Goal: Complete application form

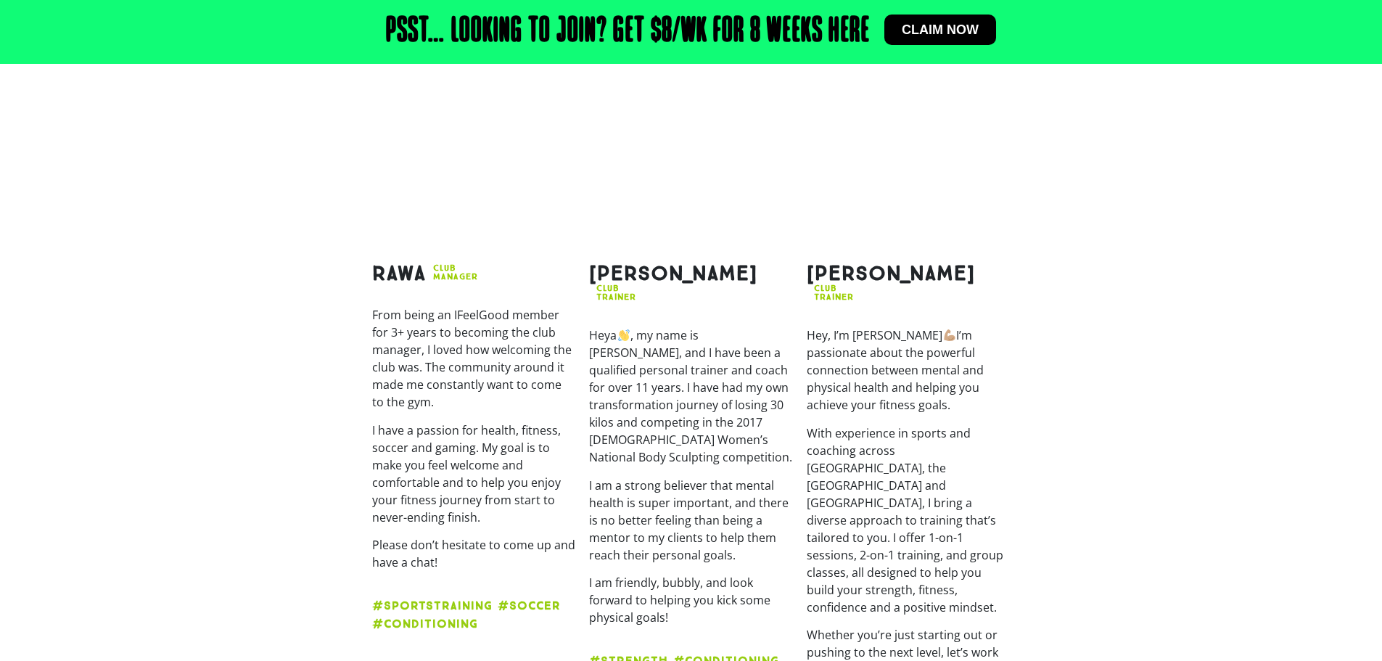
scroll to position [1860, 0]
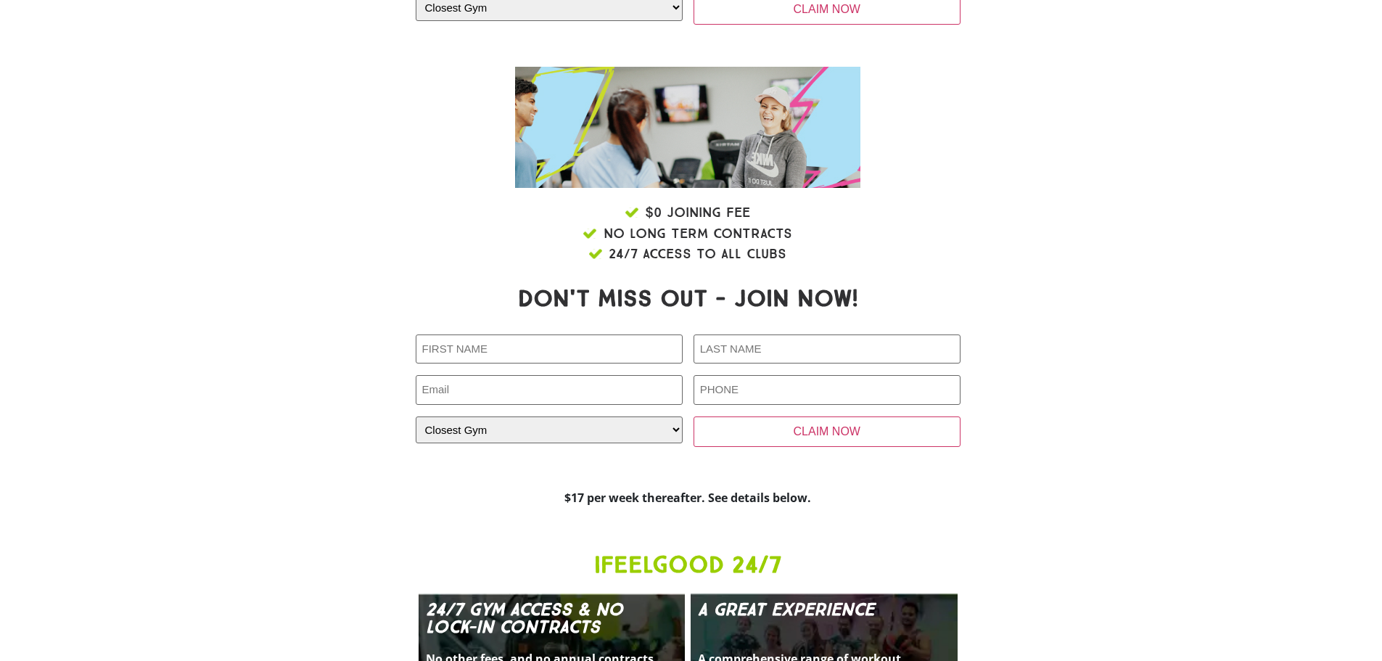
scroll to position [977, 0]
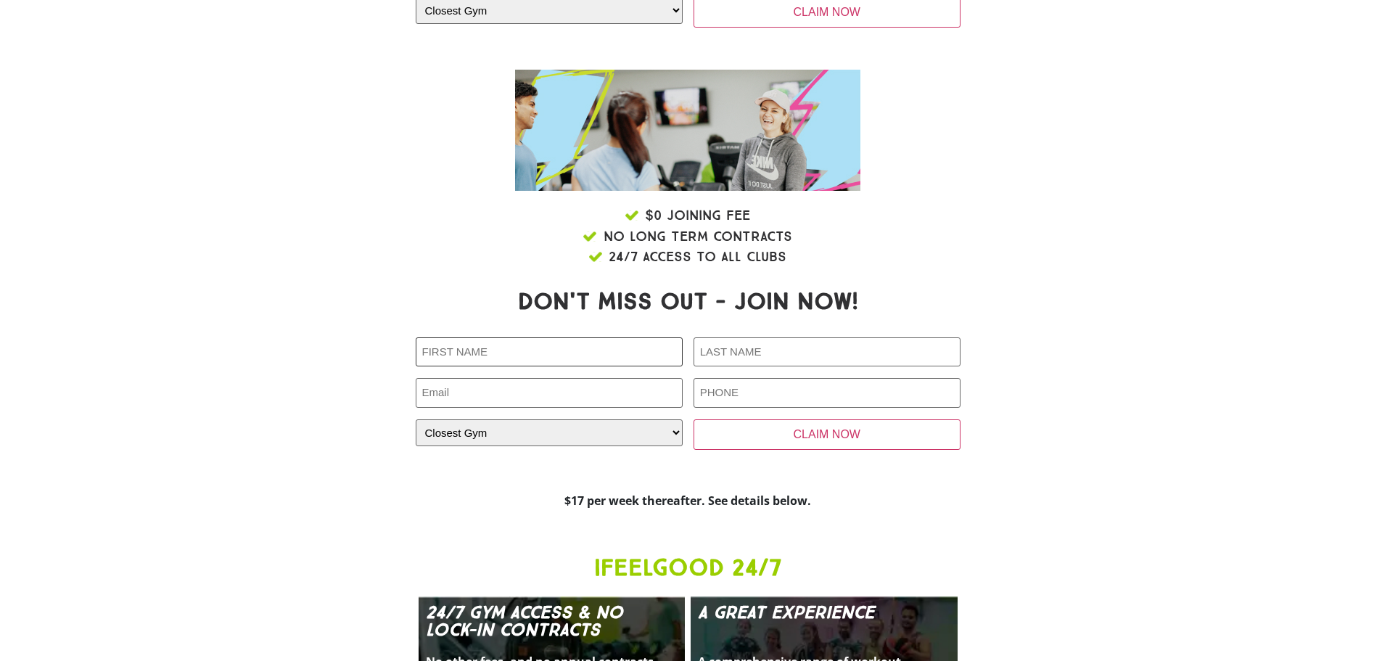
click at [583, 357] on input "First Name (Required)" at bounding box center [549, 352] width 267 height 30
type input "[PERSON_NAME]"
click at [1043, 267] on div at bounding box center [1062, 236] width 189 height 77
click at [737, 347] on input "Last Name (Required)" at bounding box center [827, 352] width 267 height 30
type input "Ngabo"
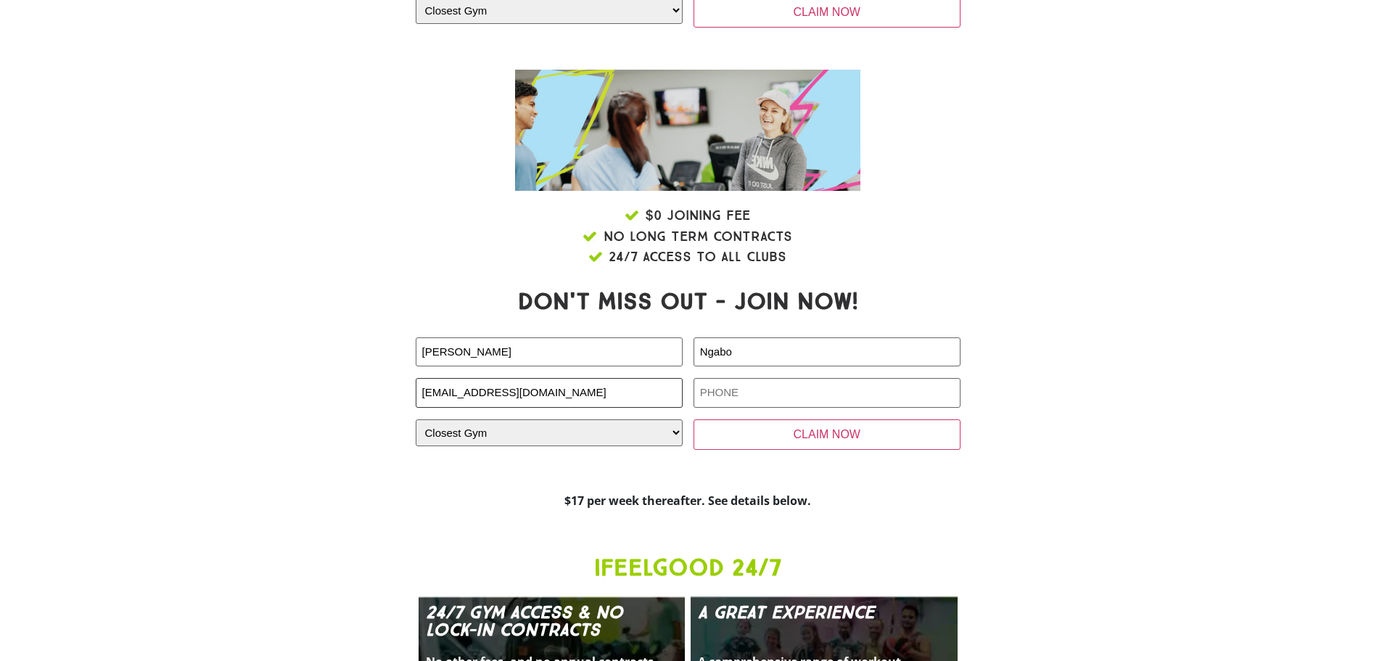
type input "[EMAIL_ADDRESS][DOMAIN_NAME]"
type input "0469065525"
click at [632, 439] on select "Closest Gym [GEOGRAPHIC_DATA] [GEOGRAPHIC_DATA] [GEOGRAPHIC_DATA] [GEOGRAPHIC_D…" at bounding box center [549, 432] width 267 height 27
select select "[GEOGRAPHIC_DATA]"
click at [416, 419] on select "Closest Gym [GEOGRAPHIC_DATA] [GEOGRAPHIC_DATA] [GEOGRAPHIC_DATA] [GEOGRAPHIC_D…" at bounding box center [549, 432] width 267 height 27
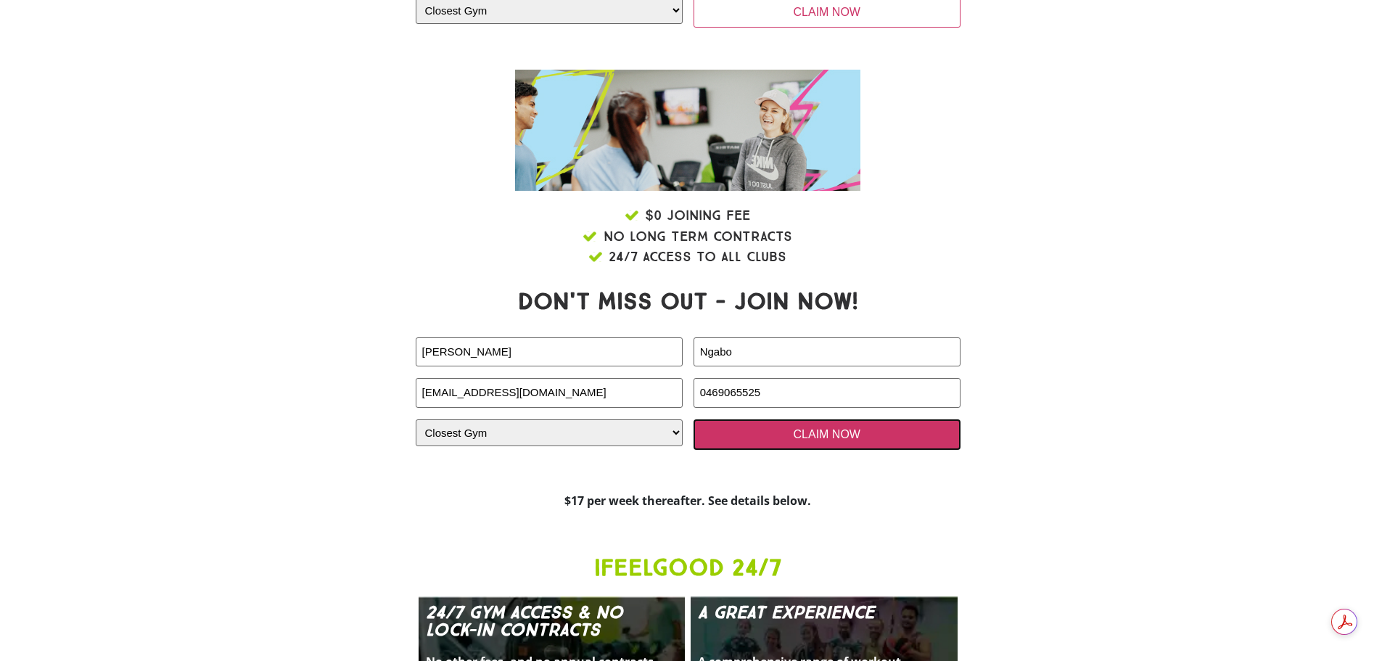
click at [776, 440] on input "CLAIM NOW" at bounding box center [827, 434] width 267 height 30
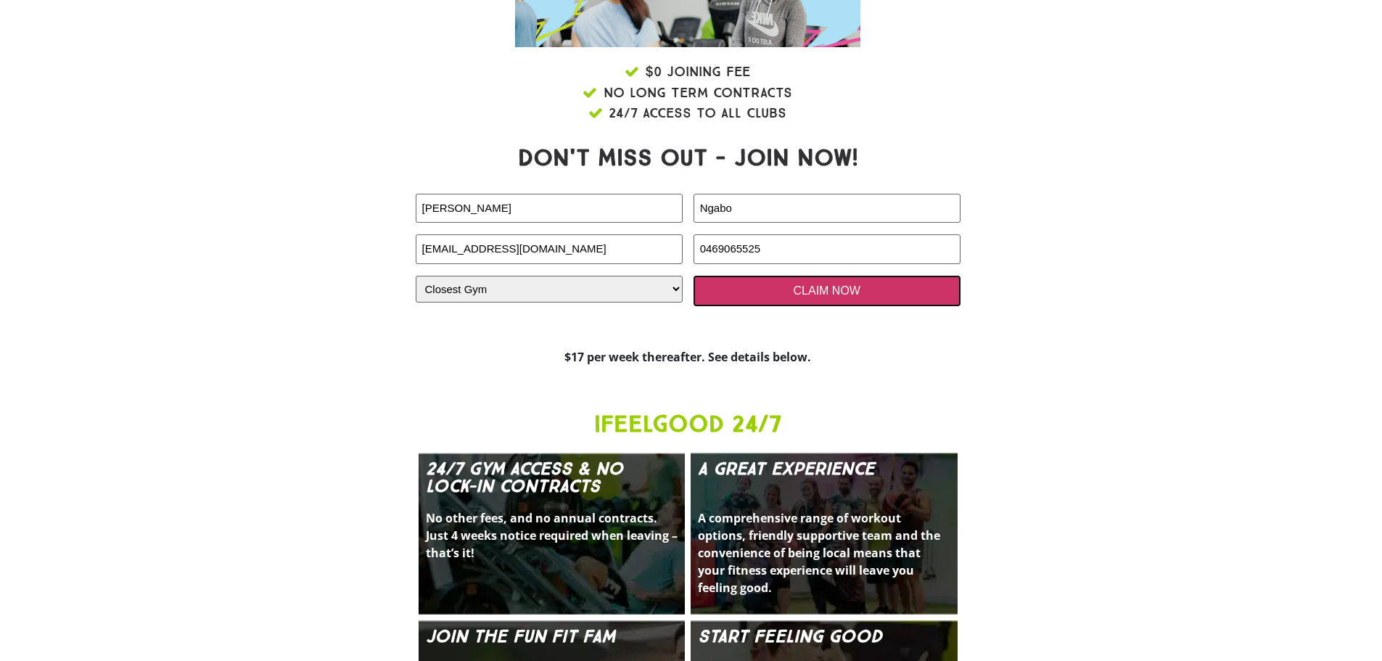
scroll to position [1122, 0]
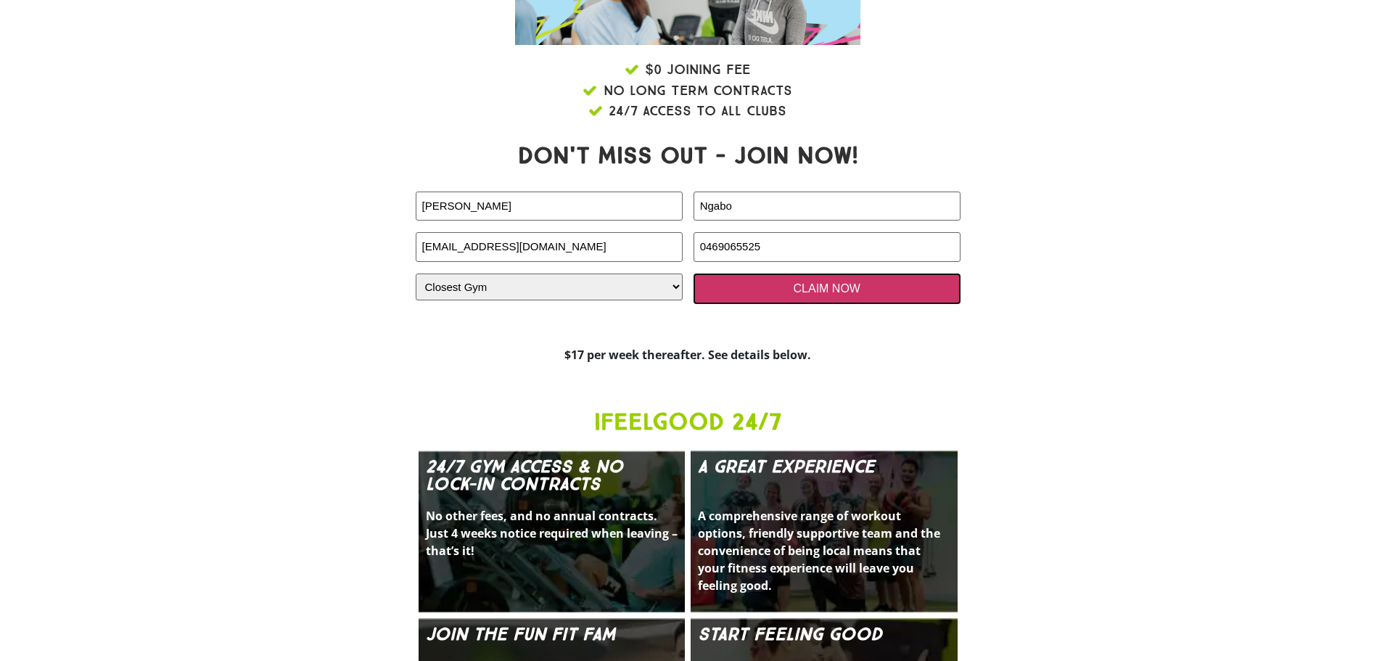
click at [866, 289] on input "CLAIM NOW" at bounding box center [827, 289] width 267 height 30
